Goal: Information Seeking & Learning: Find specific fact

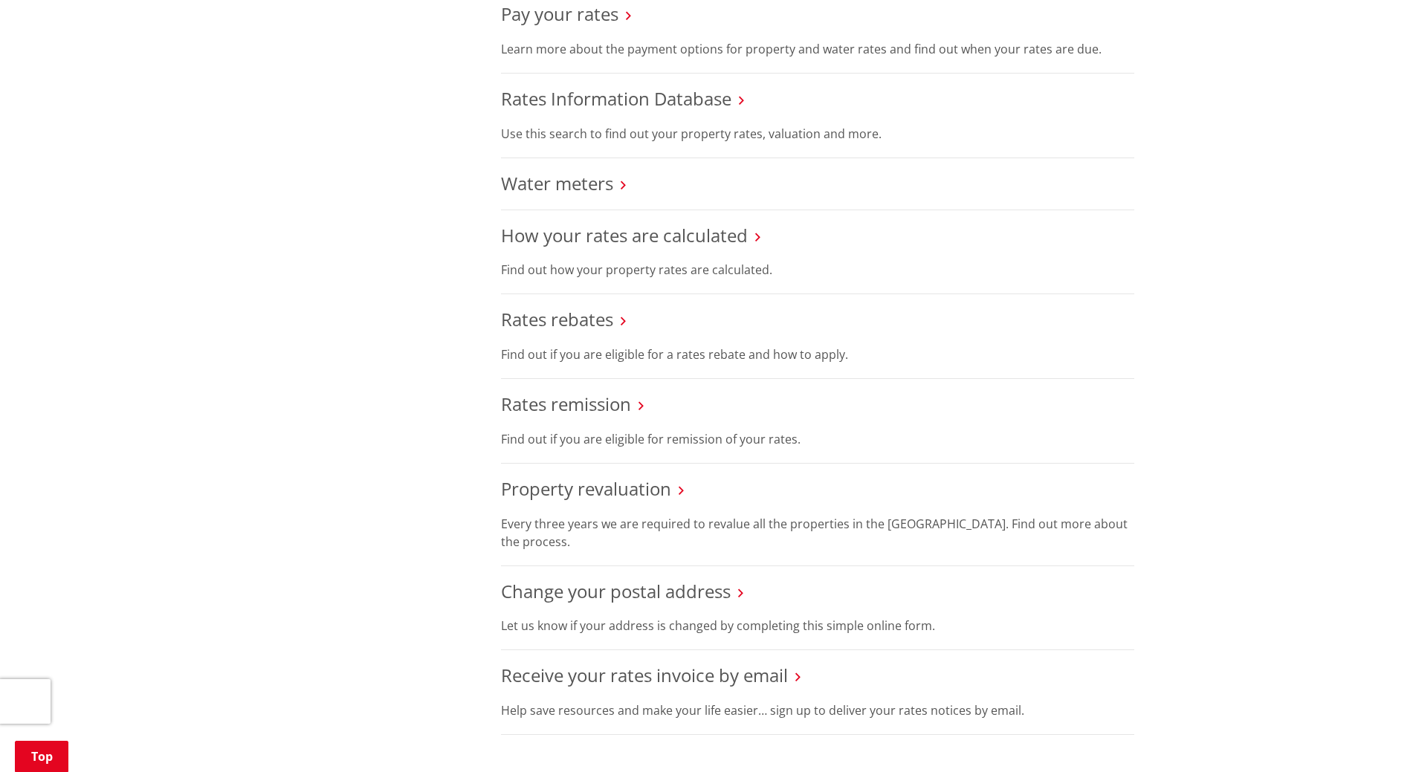
scroll to position [520, 0]
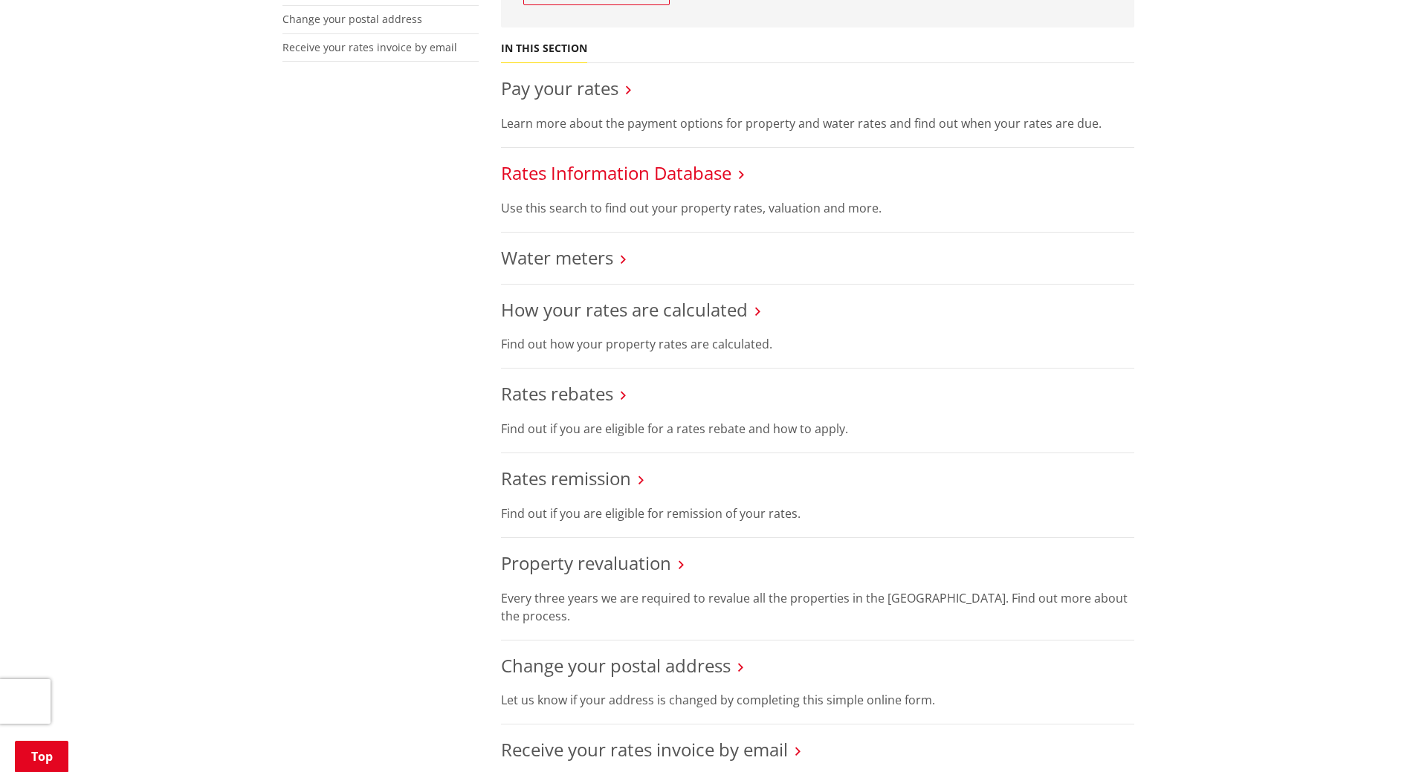
click at [688, 179] on link "Rates Information Database" at bounding box center [616, 173] width 230 height 25
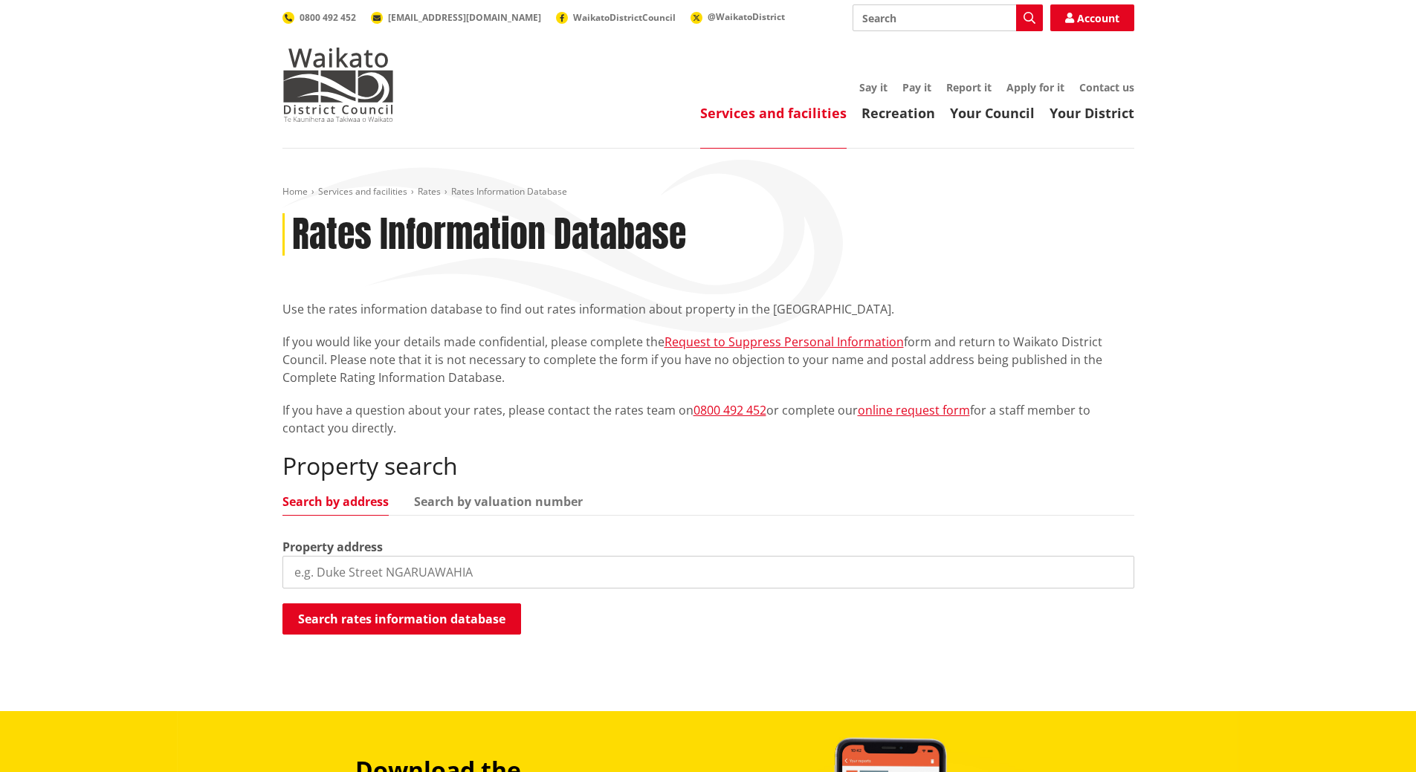
click at [443, 580] on input "search" at bounding box center [709, 572] width 852 height 33
paste input "9 MCNEISH PLACE, POKENO, WAIKATO"
type input "9 MCNEISH PLACE"
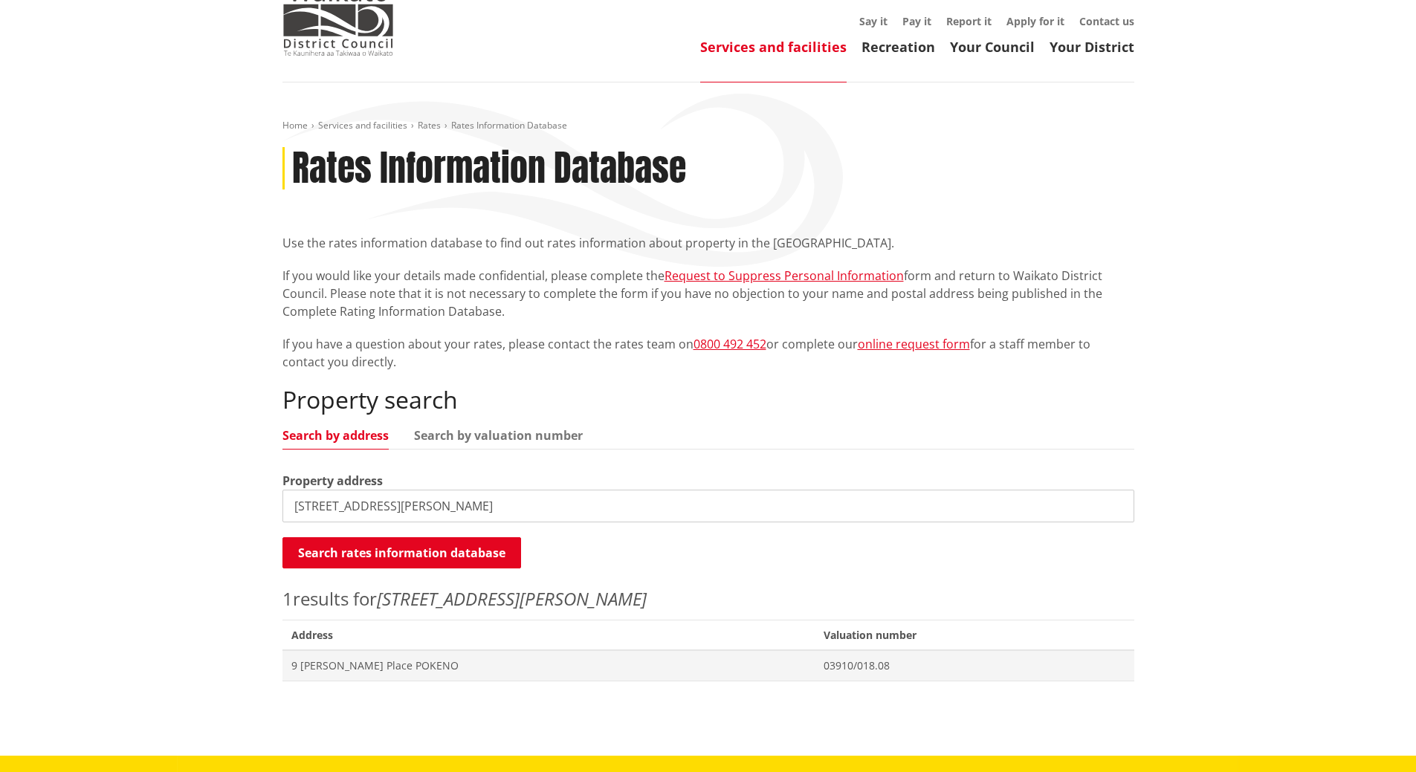
scroll to position [149, 0]
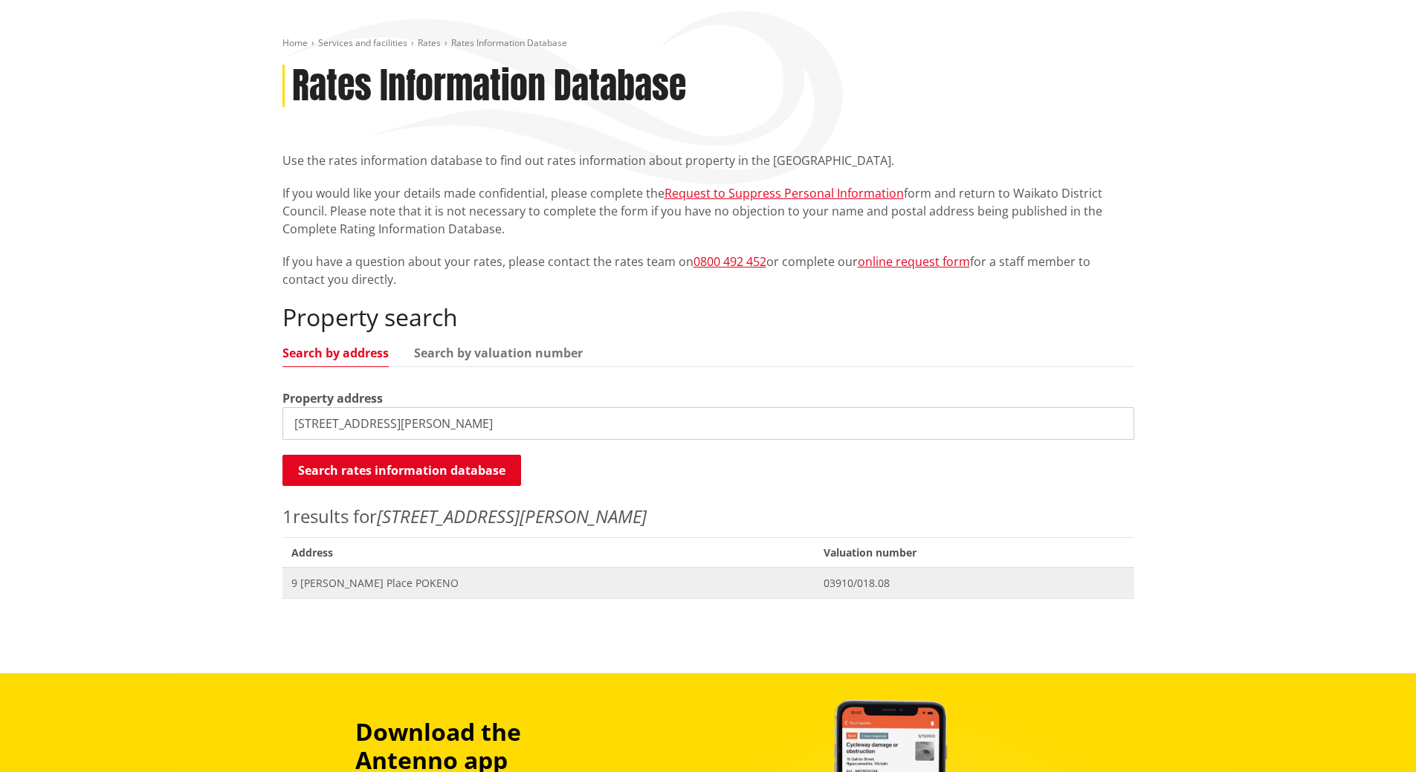
click at [407, 593] on span "Address 9 McNeish Place POKENO" at bounding box center [549, 583] width 533 height 30
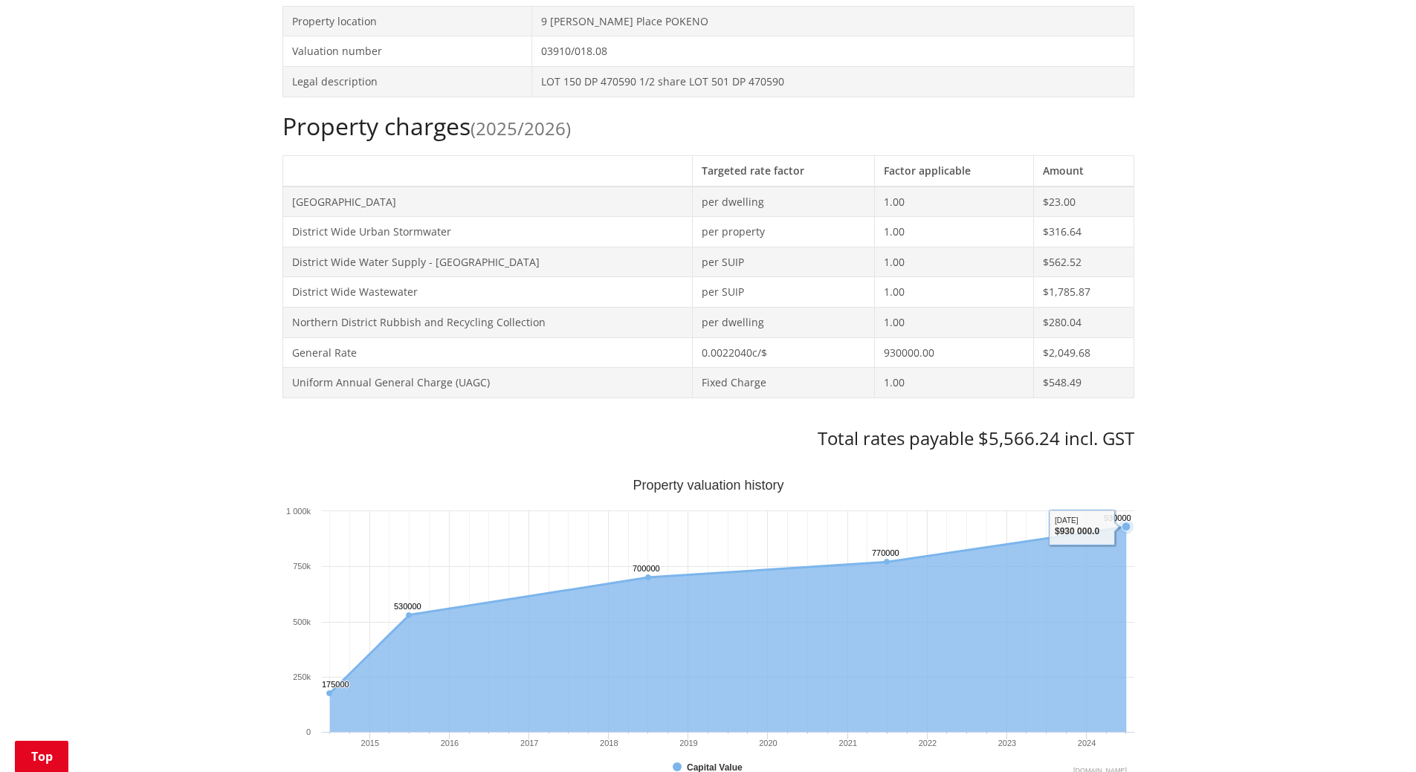
scroll to position [743, 0]
